Goal: Task Accomplishment & Management: Use online tool/utility

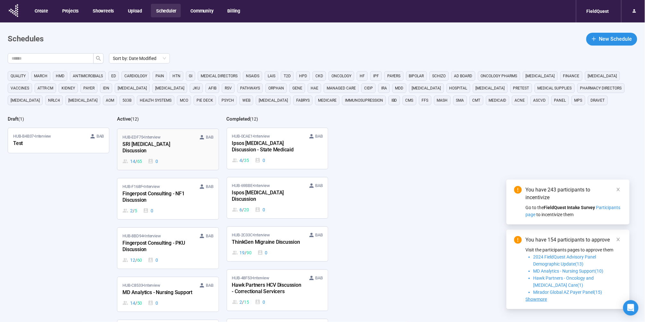
scroll to position [142, 0]
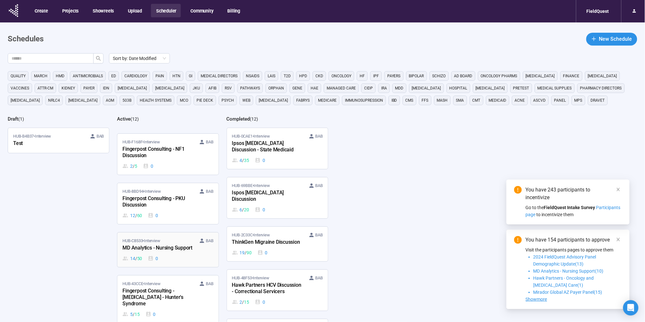
click at [170, 255] on div "14 / 50 0" at bounding box center [167, 258] width 91 height 7
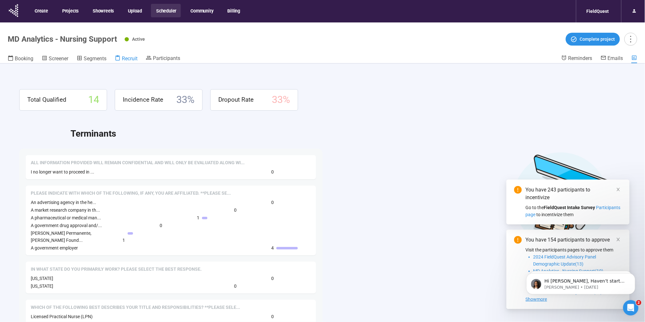
click at [125, 57] on span "Recruit" at bounding box center [130, 58] width 16 height 6
